Goal: Task Accomplishment & Management: Complete application form

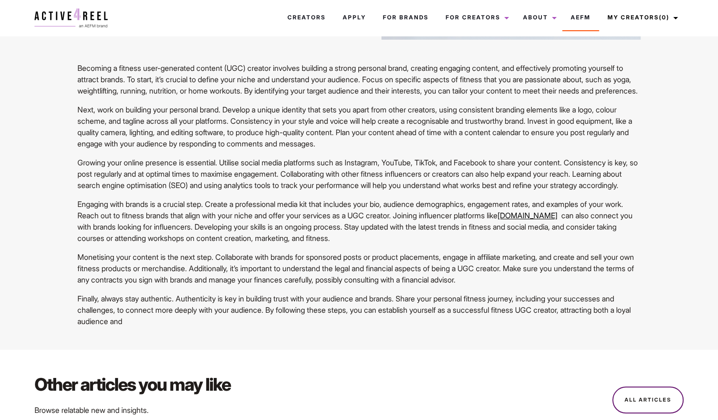
scroll to position [284, 0]
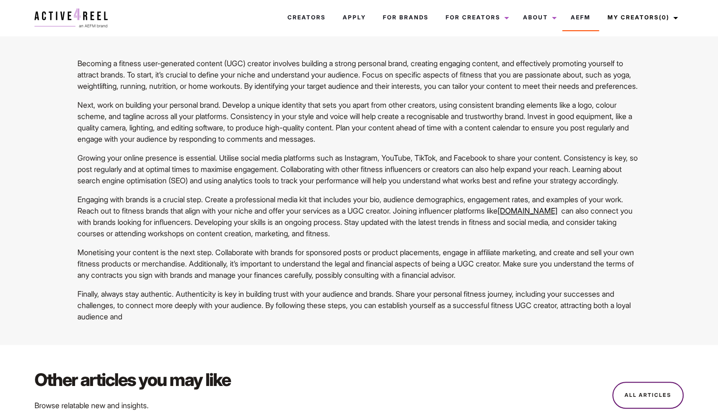
click at [498, 215] on link "www.active4reel.com.au" at bounding box center [528, 210] width 60 height 9
click at [285, 21] on link "Creators" at bounding box center [306, 17] width 55 height 25
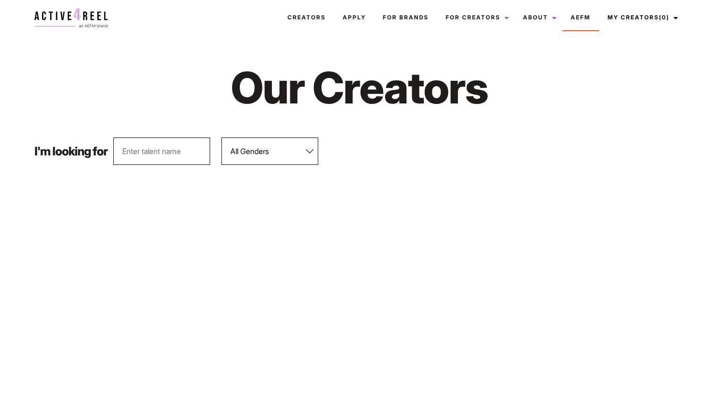
click at [279, 146] on select "All Genders Female Male" at bounding box center [269, 150] width 97 height 27
click at [222, 137] on select "All Genders Female Male" at bounding box center [269, 150] width 97 height 27
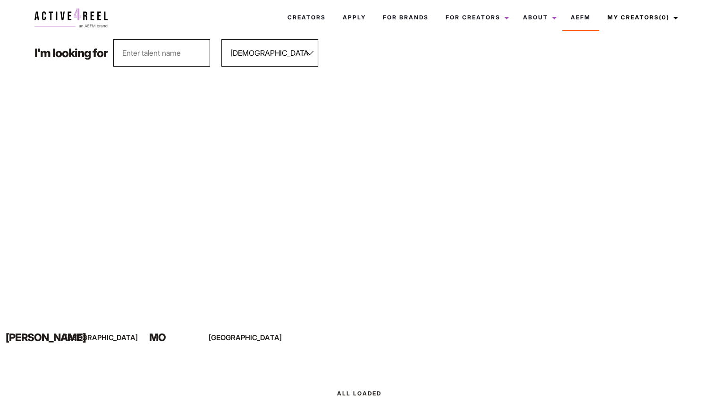
scroll to position [99, 0]
click at [241, 51] on select "All Genders Female Male" at bounding box center [269, 52] width 97 height 27
select select "563"
click at [222, 39] on select "All Genders Female Male" at bounding box center [269, 52] width 97 height 27
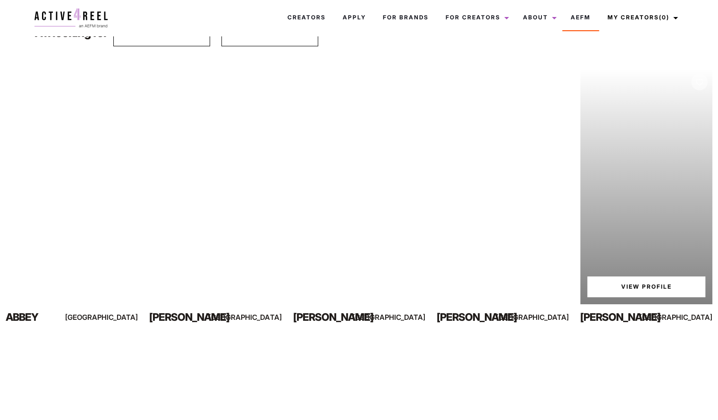
scroll to position [0, 0]
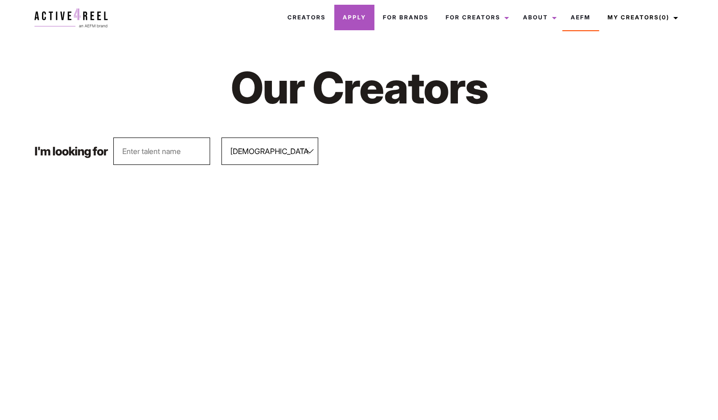
click at [359, 16] on link "Apply" at bounding box center [354, 17] width 40 height 25
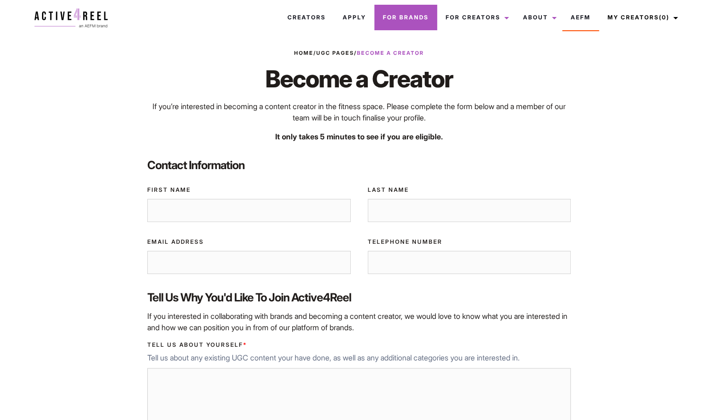
click at [382, 17] on link "For Brands" at bounding box center [405, 17] width 63 height 25
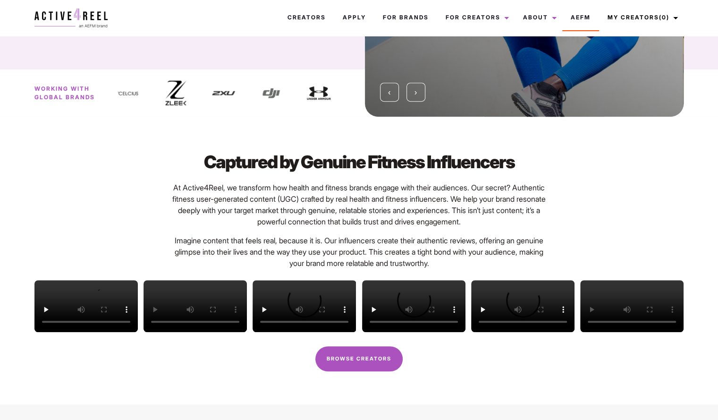
scroll to position [150, 0]
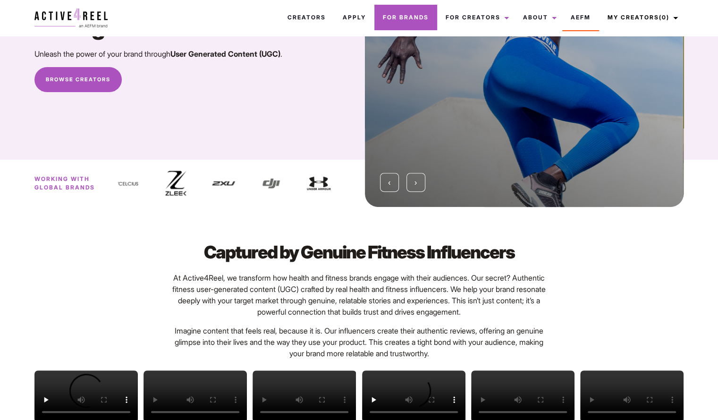
click at [404, 17] on link "For Brands" at bounding box center [405, 17] width 63 height 25
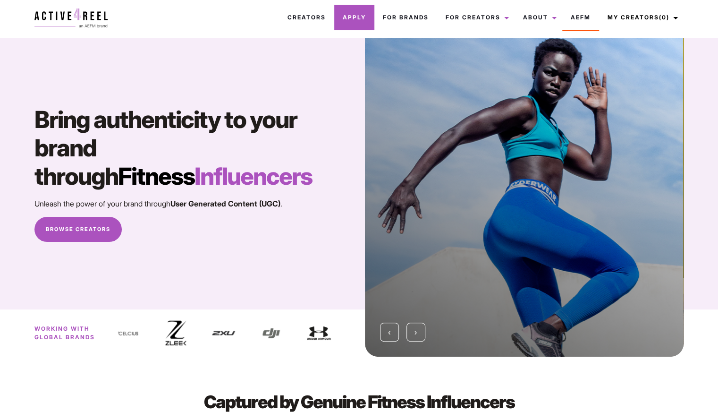
click at [350, 15] on link "Apply" at bounding box center [354, 17] width 40 height 25
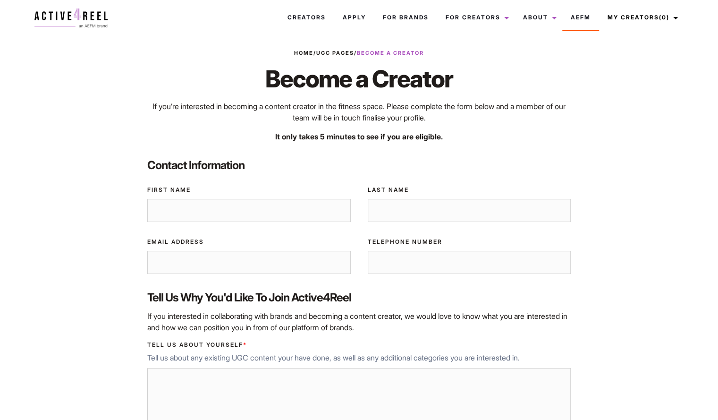
click at [92, 25] on img at bounding box center [70, 17] width 73 height 19
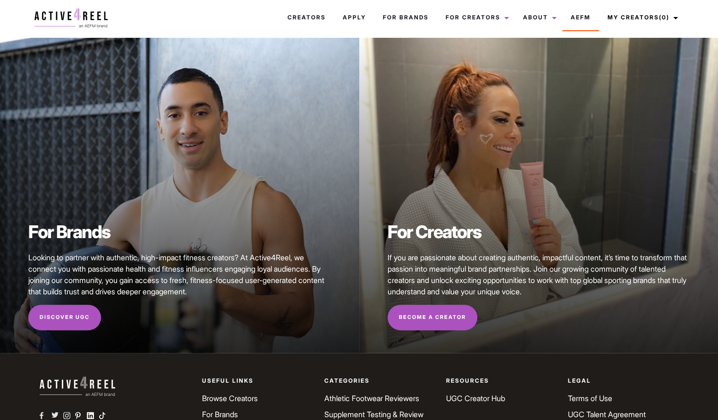
click at [76, 17] on img at bounding box center [70, 17] width 73 height 19
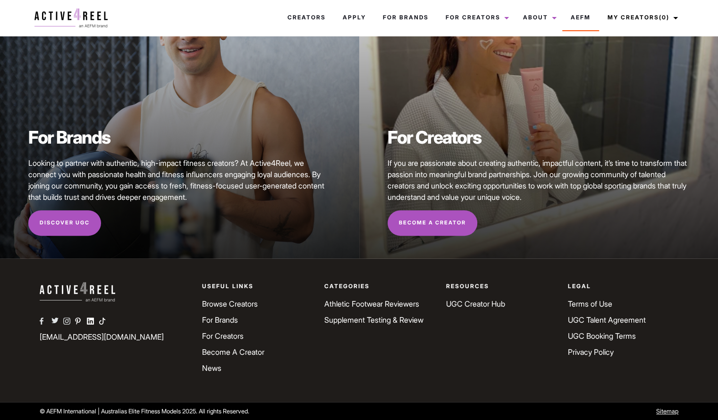
scroll to position [93, 0]
